Goal: Task Accomplishment & Management: Complete application form

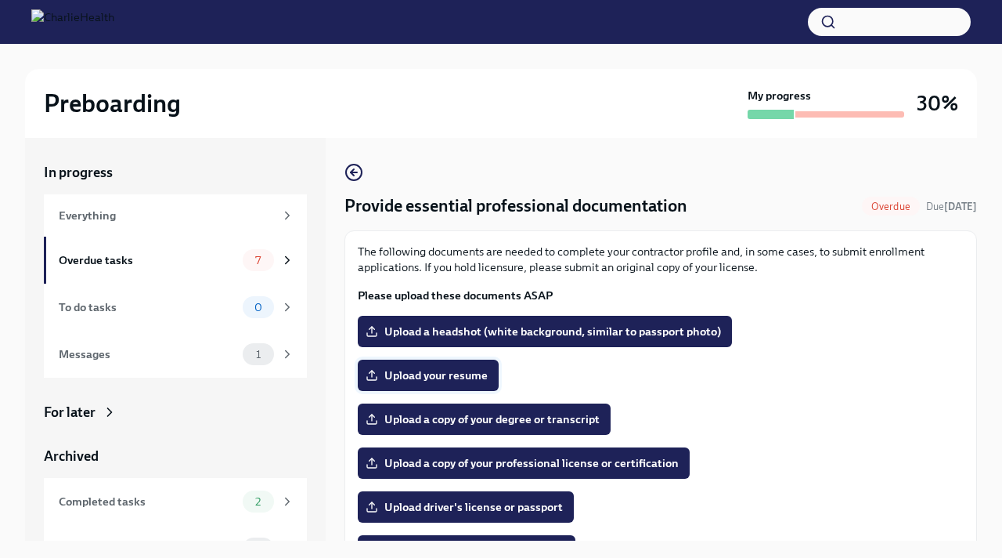
click at [413, 376] on span "Upload your resume" at bounding box center [428, 375] width 119 height 16
click at [0, 0] on input "Upload your resume" at bounding box center [0, 0] width 0 height 0
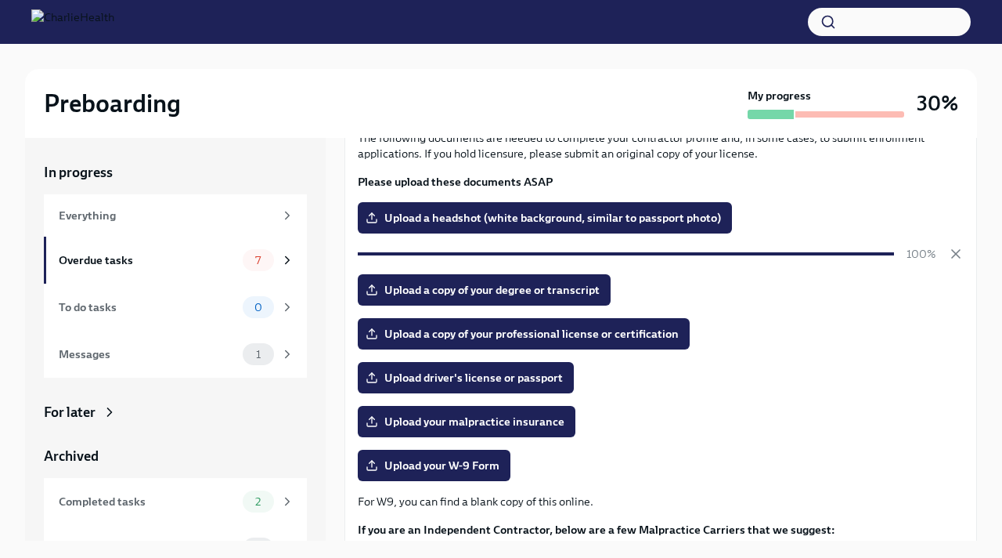
scroll to position [114, 0]
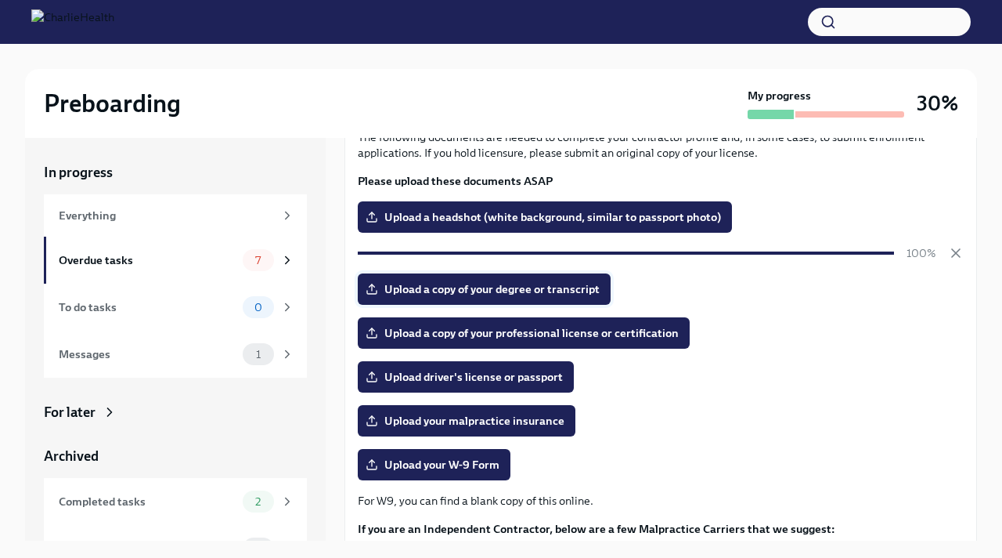
click at [555, 287] on span "Upload a copy of your degree or transcript" at bounding box center [484, 289] width 231 height 16
click at [0, 0] on input "Upload a copy of your degree or transcript" at bounding box center [0, 0] width 0 height 0
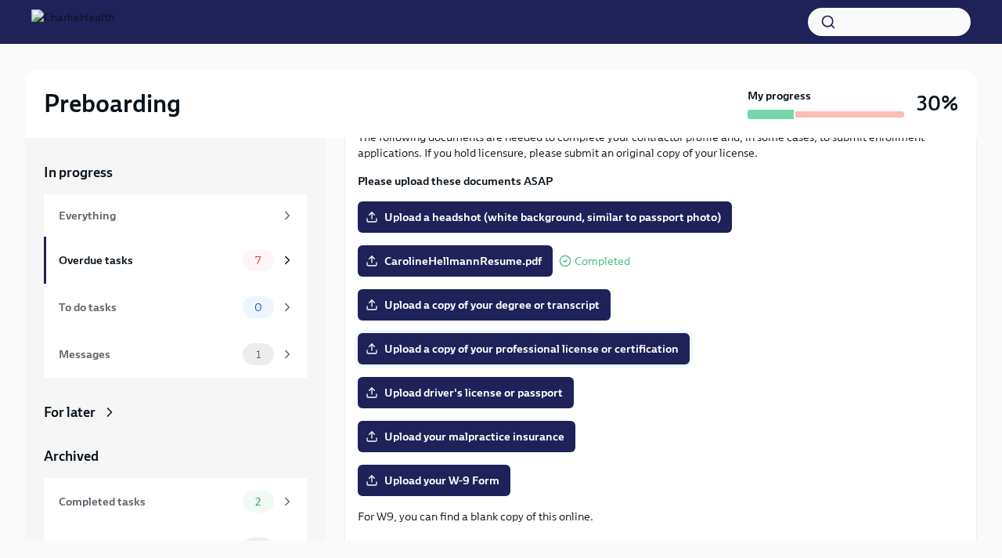
click at [593, 348] on span "Upload a copy of your professional license or certification" at bounding box center [524, 349] width 310 height 16
click at [0, 0] on input "Upload a copy of your professional license or certification" at bounding box center [0, 0] width 0 height 0
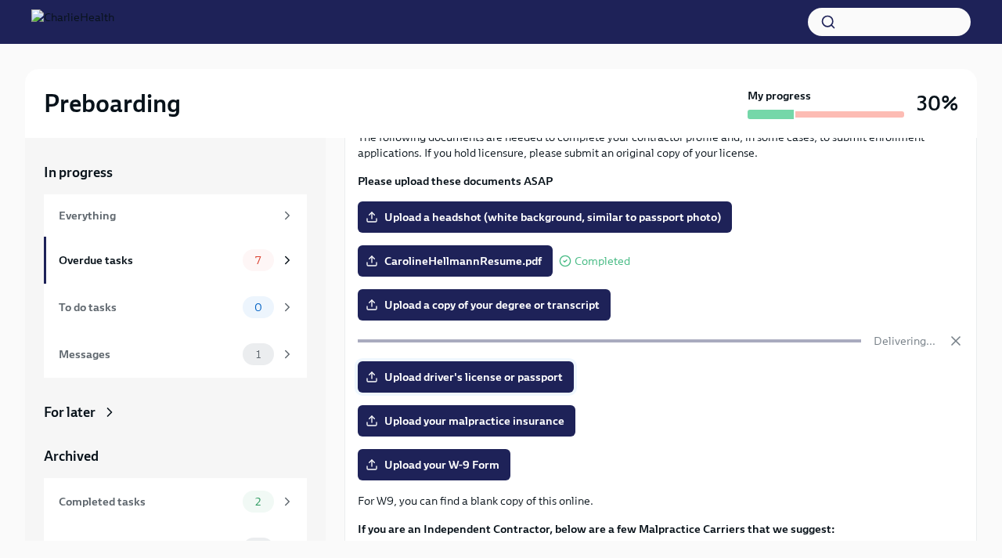
click at [532, 378] on span "Upload driver's license or passport" at bounding box center [466, 377] width 194 height 16
click at [0, 0] on input "Upload driver's license or passport" at bounding box center [0, 0] width 0 height 0
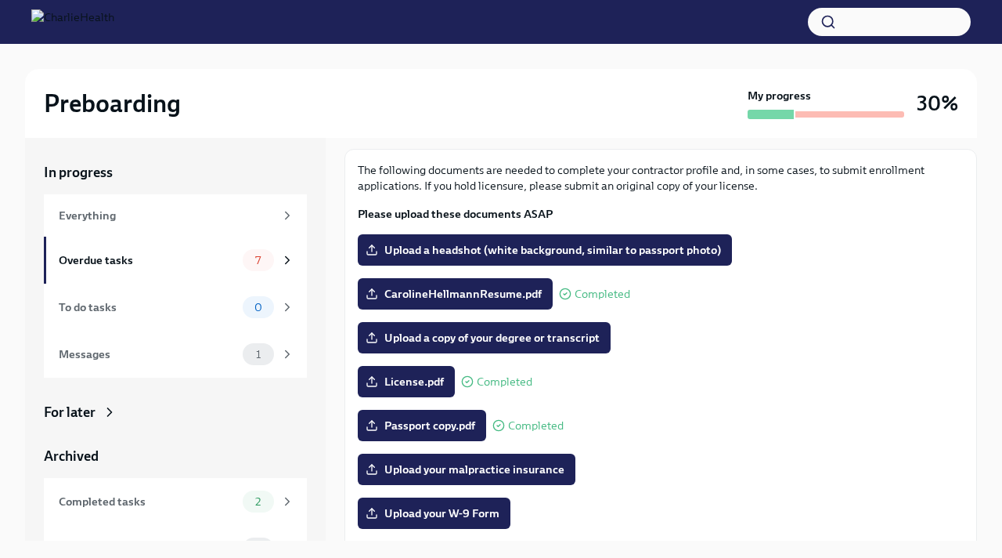
scroll to position [31, 0]
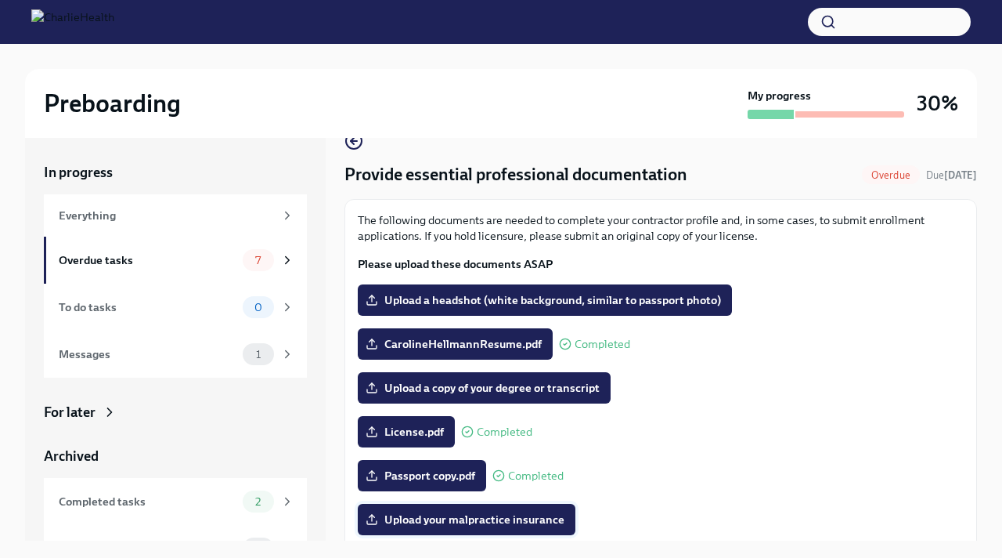
click at [459, 517] on span "Upload your malpractice insurance" at bounding box center [467, 519] width 196 height 16
click at [0, 0] on input "Upload your malpractice insurance" at bounding box center [0, 0] width 0 height 0
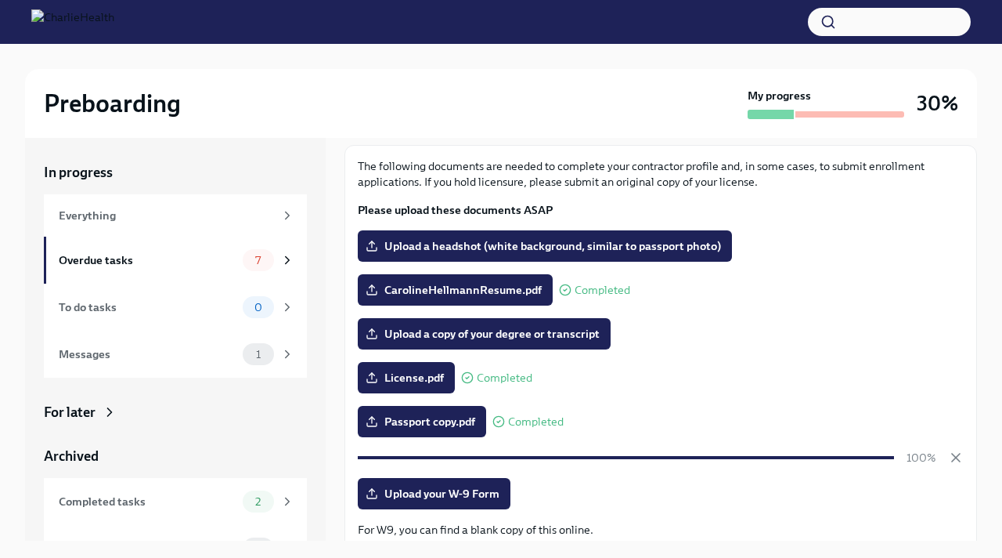
scroll to position [89, 0]
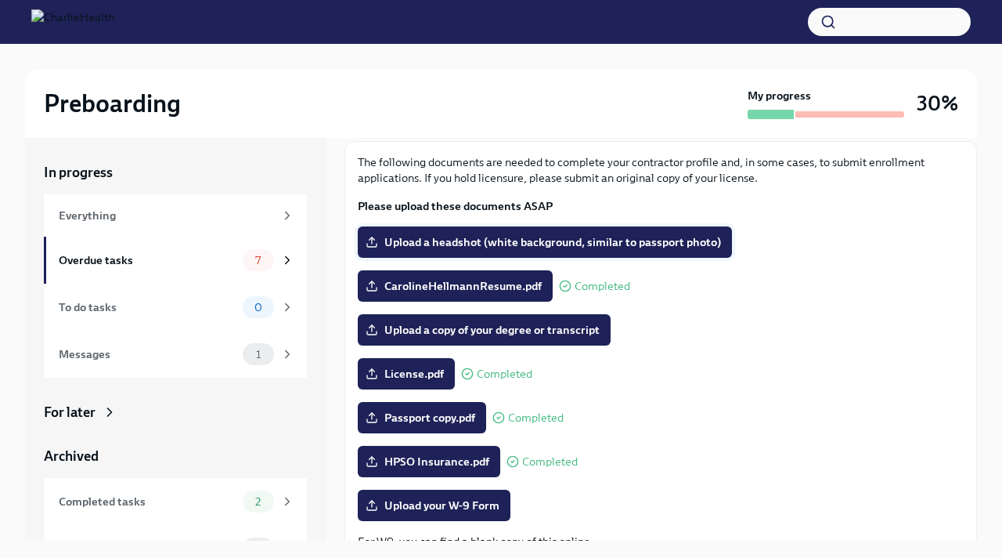
click at [673, 244] on span "Upload a headshot (white background, similar to passport photo)" at bounding box center [545, 242] width 352 height 16
click at [0, 0] on input "Upload a headshot (white background, similar to passport photo)" at bounding box center [0, 0] width 0 height 0
click at [569, 242] on span "69127200-375F-4010-BF38-B2456806D1C8_1_201_a.jpeg" at bounding box center [532, 242] width 326 height 16
click at [0, 0] on input "69127200-375F-4010-BF38-B2456806D1C8_1_201_a.jpeg" at bounding box center [0, 0] width 0 height 0
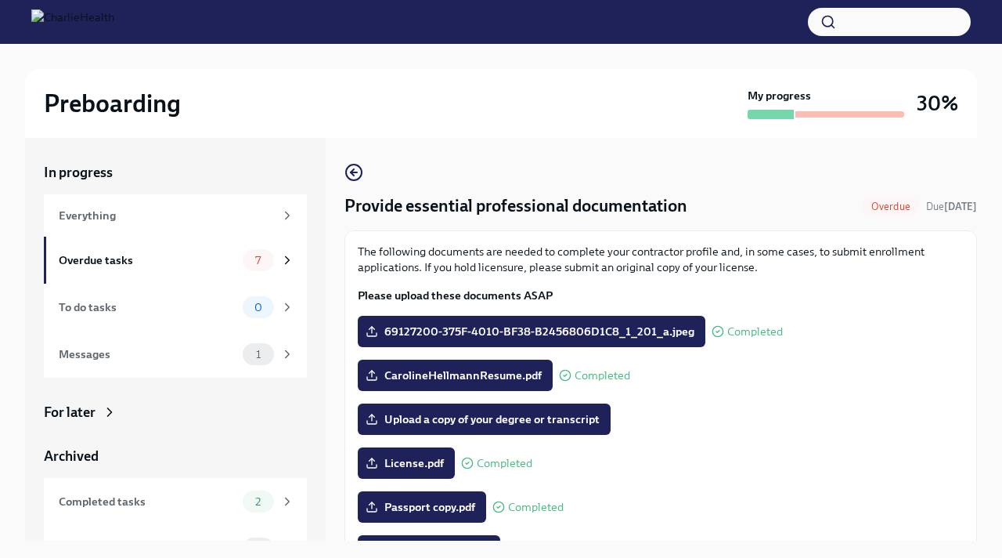
click at [714, 336] on icon at bounding box center [718, 331] width 13 height 13
click at [751, 326] on span "Completed" at bounding box center [755, 332] width 56 height 12
click at [745, 343] on div "69127200-375F-4010-BF38-B2456806D1C8_1_201_a.jpeg Completed" at bounding box center [570, 331] width 425 height 31
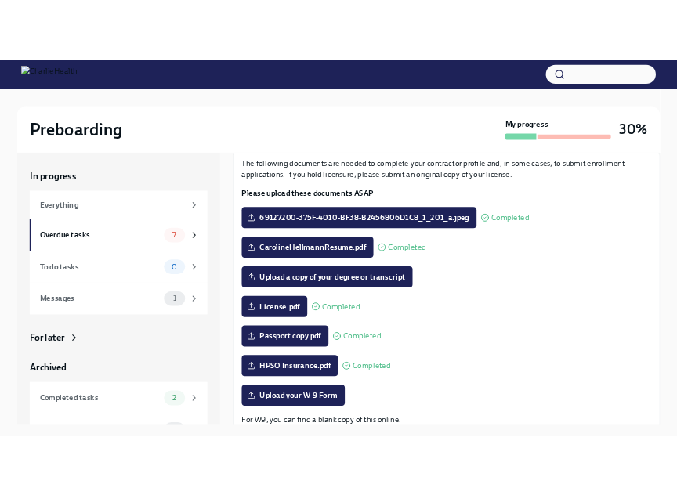
scroll to position [96, 0]
